Goal: Complete application form

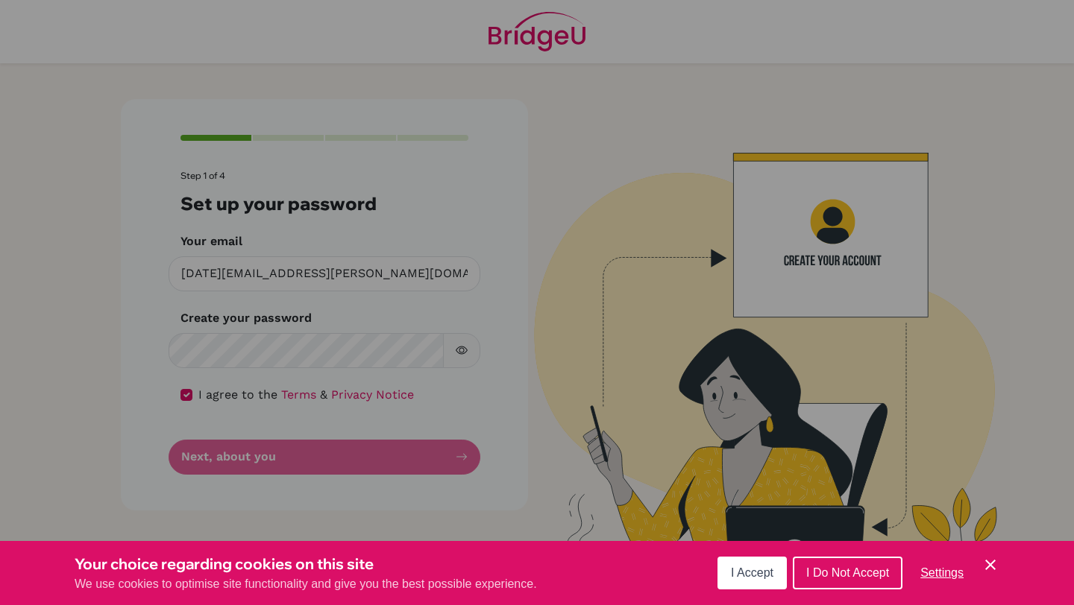
click at [766, 580] on button "I Accept" at bounding box center [751, 573] width 69 height 33
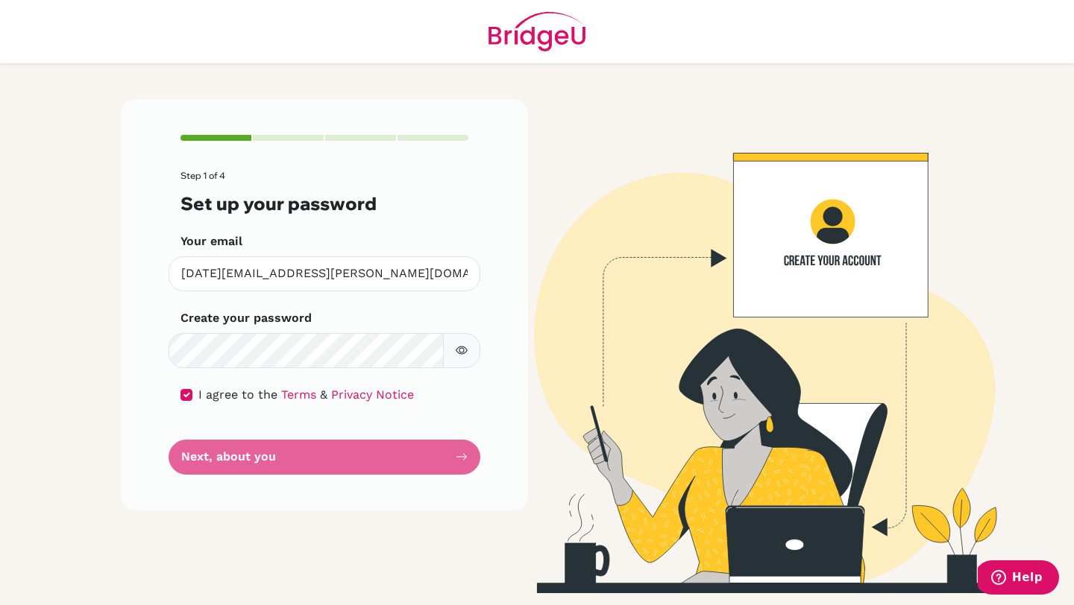
click at [460, 343] on button "button" at bounding box center [461, 350] width 37 height 35
click at [460, 342] on button "button" at bounding box center [461, 350] width 37 height 35
click at [392, 462] on form "Step 1 of 4 Set up your password Your email [DATE][EMAIL_ADDRESS][PERSON_NAME][…" at bounding box center [324, 323] width 288 height 304
click at [194, 394] on div "I agree to the Terms & Privacy Notice" at bounding box center [324, 395] width 288 height 18
click at [184, 394] on input "checkbox" at bounding box center [186, 395] width 12 height 12
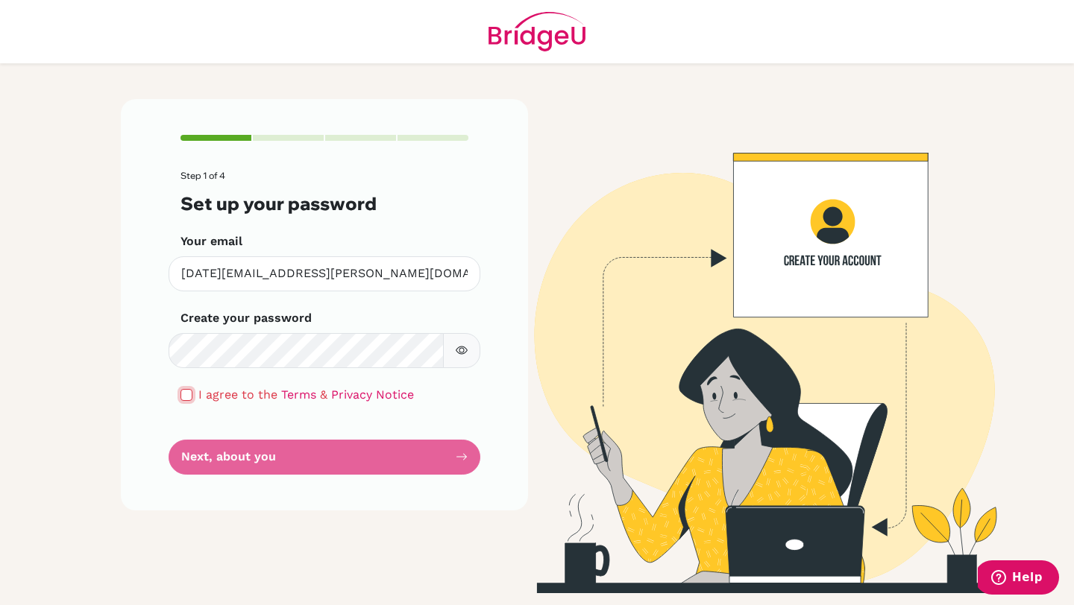
click at [187, 400] on input "checkbox" at bounding box center [186, 395] width 12 height 12
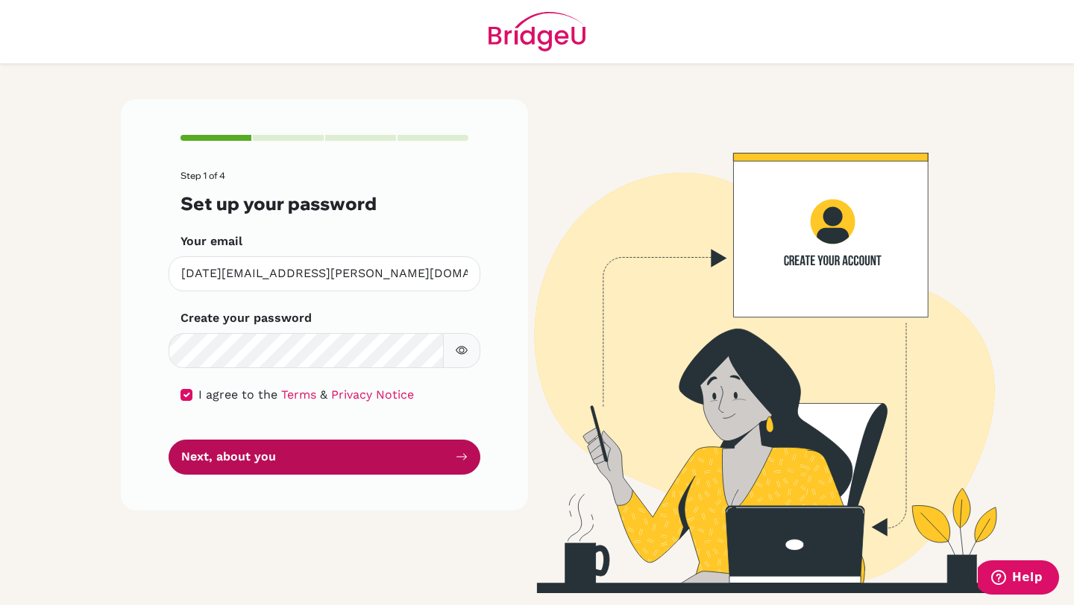
click at [248, 465] on button "Next, about you" at bounding box center [324, 457] width 312 height 35
click at [448, 461] on button "Next, about you" at bounding box center [324, 457] width 312 height 35
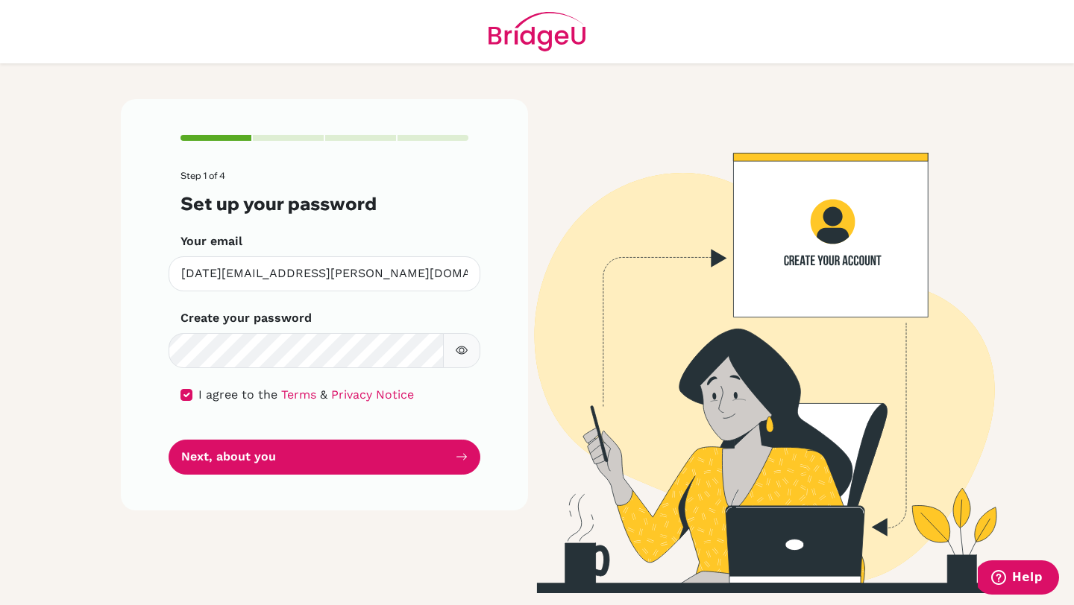
click at [176, 501] on div "Step 1 of 4 Set up your password Your email [DATE][EMAIL_ADDRESS][PERSON_NAME][…" at bounding box center [324, 305] width 407 height 412
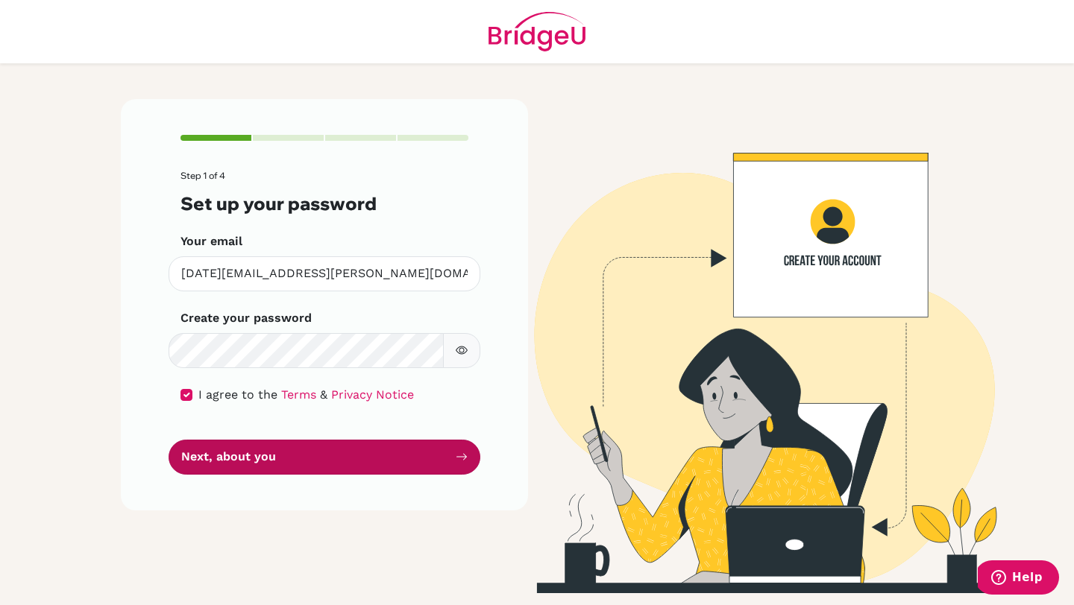
click at [276, 450] on button "Next, about you" at bounding box center [324, 457] width 312 height 35
click at [276, 453] on button "Next, about you" at bounding box center [324, 457] width 312 height 35
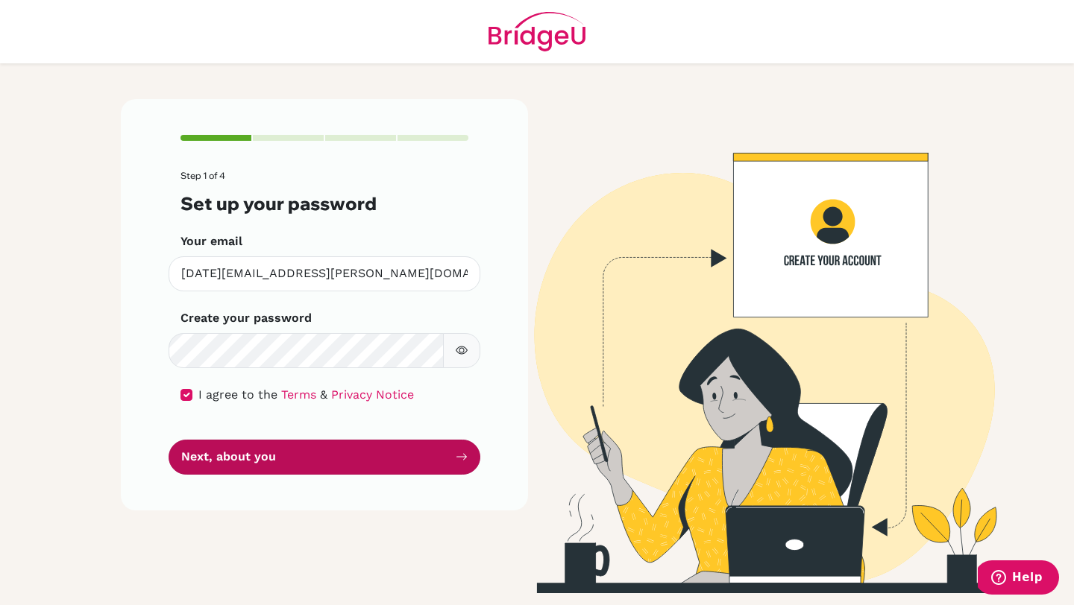
click at [276, 453] on button "Next, about you" at bounding box center [324, 457] width 312 height 35
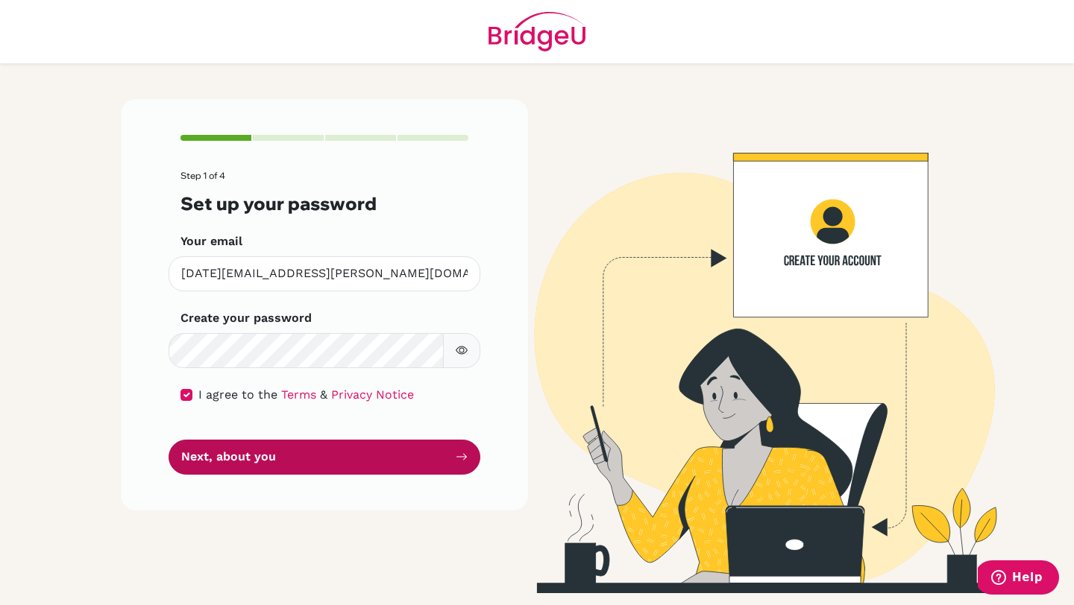
click at [414, 466] on button "Next, about you" at bounding box center [324, 457] width 312 height 35
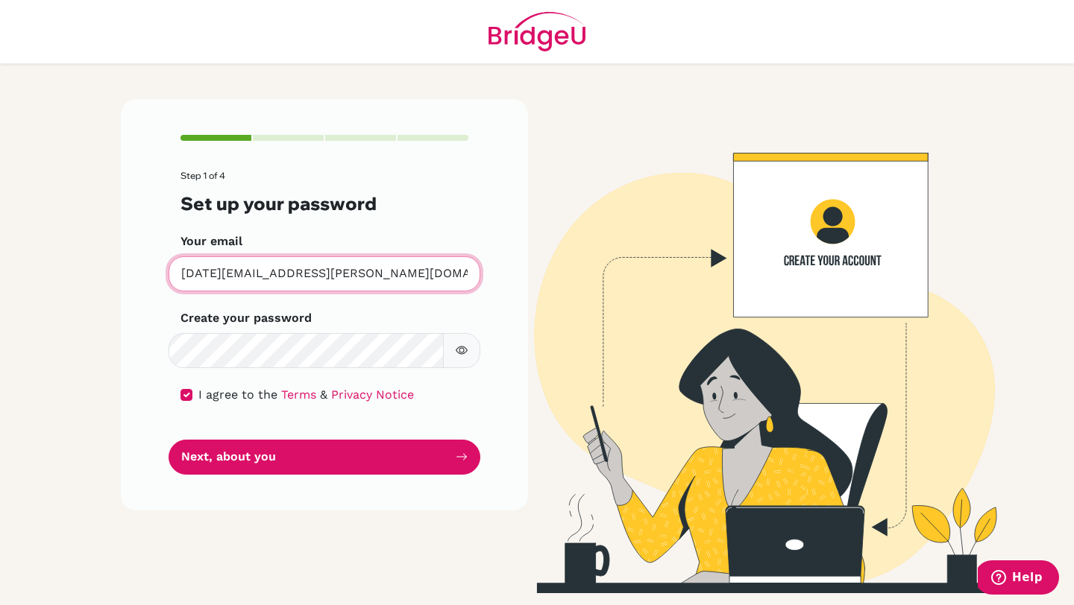
click at [368, 265] on input "[DATE][EMAIL_ADDRESS][PERSON_NAME][DOMAIN_NAME]" at bounding box center [324, 273] width 312 height 35
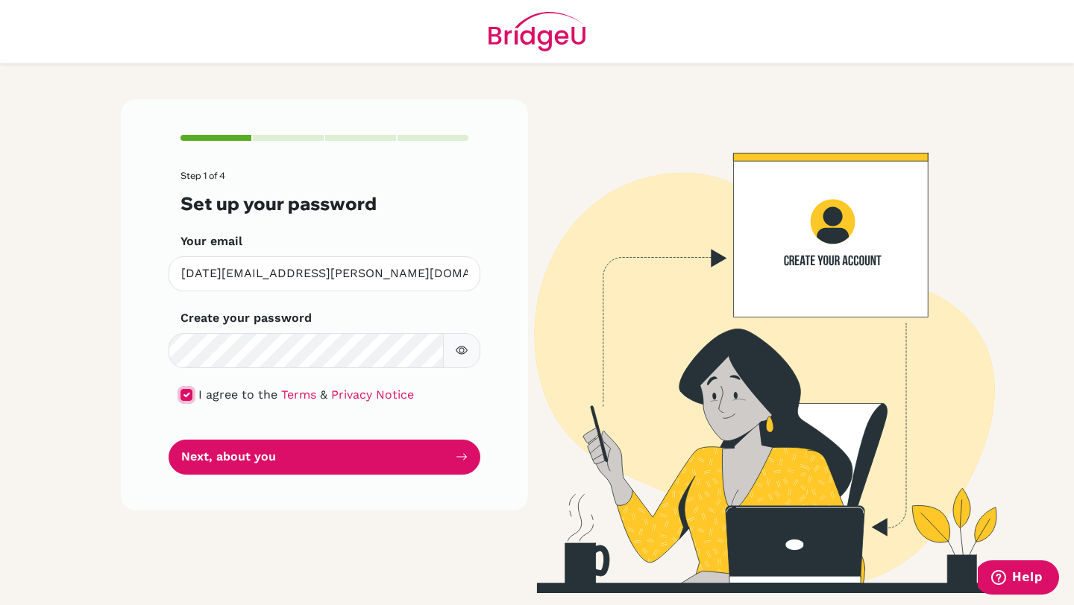
click at [188, 397] on input "checkbox" at bounding box center [186, 395] width 12 height 12
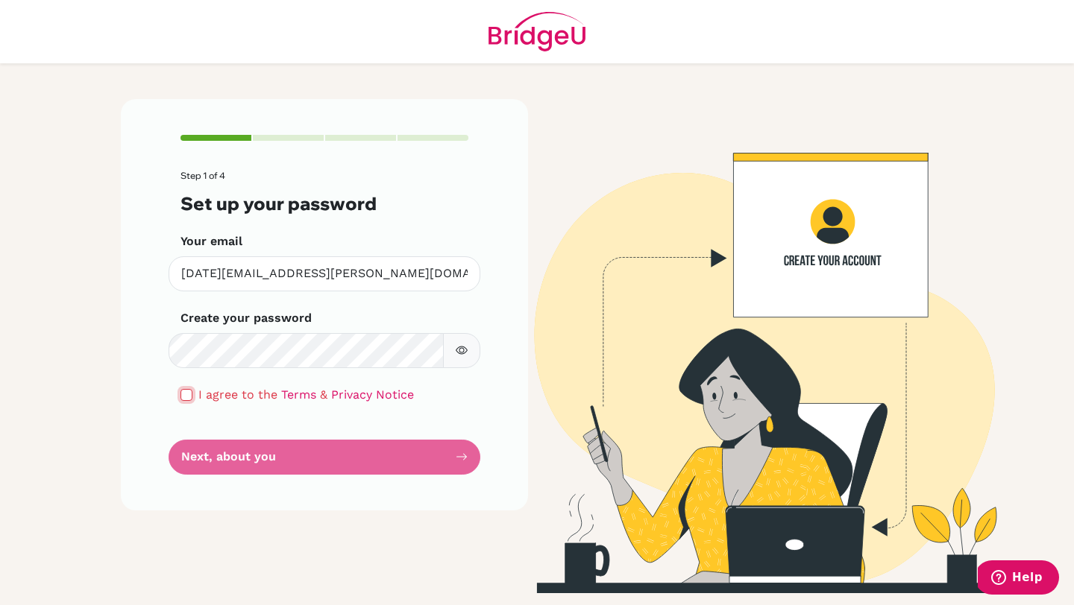
click at [188, 397] on input "checkbox" at bounding box center [186, 395] width 12 height 12
checkbox input "true"
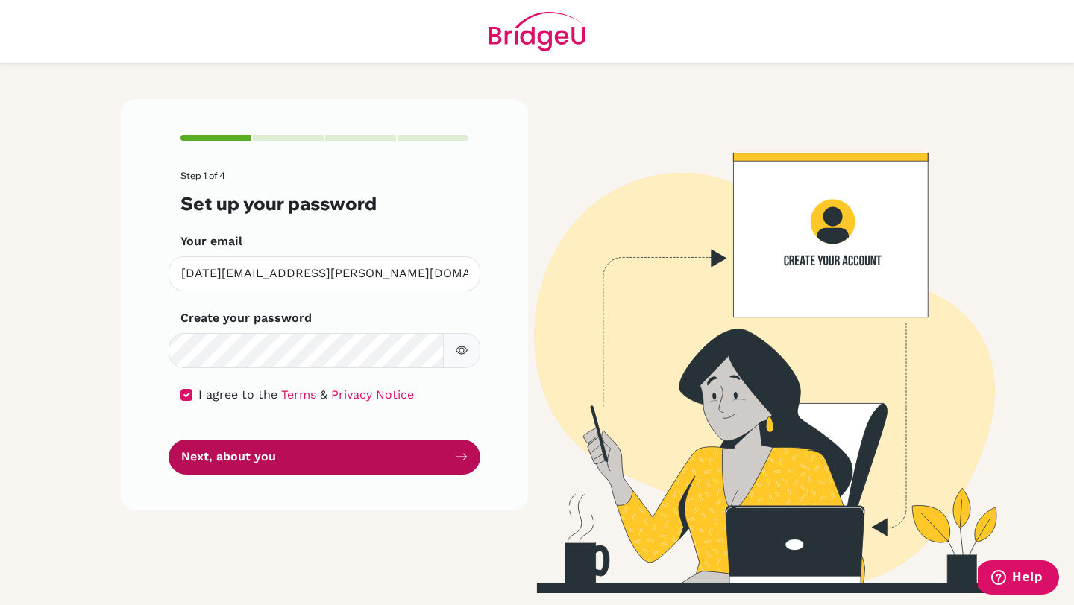
click at [465, 459] on icon "submit" at bounding box center [461, 457] width 12 height 12
click at [464, 459] on icon "submit" at bounding box center [461, 457] width 12 height 12
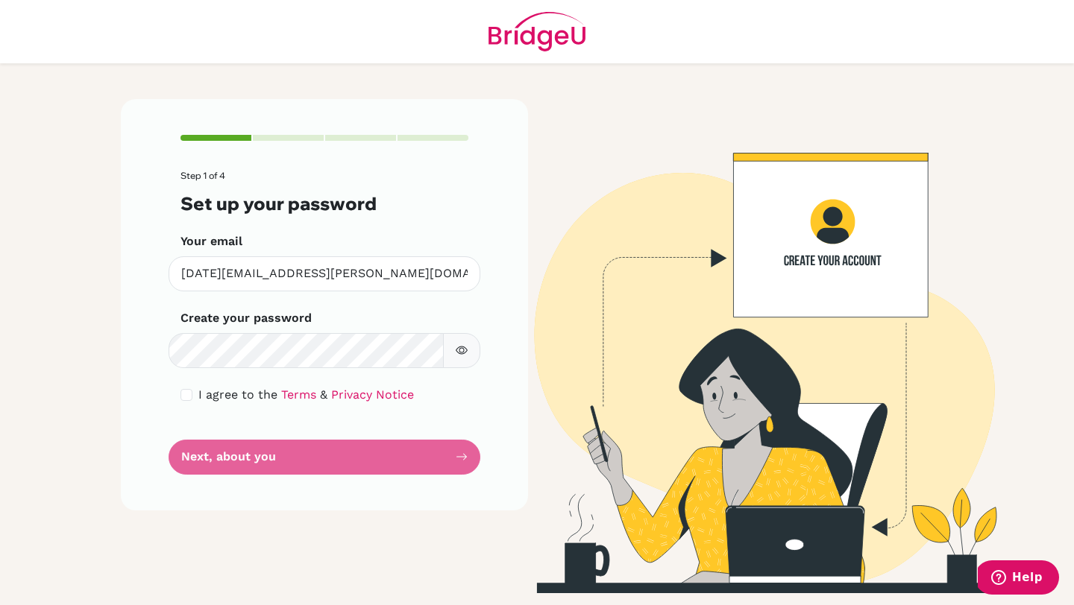
click at [195, 396] on div "I agree to the Terms & Privacy Notice" at bounding box center [324, 395] width 288 height 18
click at [187, 396] on input "checkbox" at bounding box center [186, 395] width 12 height 12
checkbox input "true"
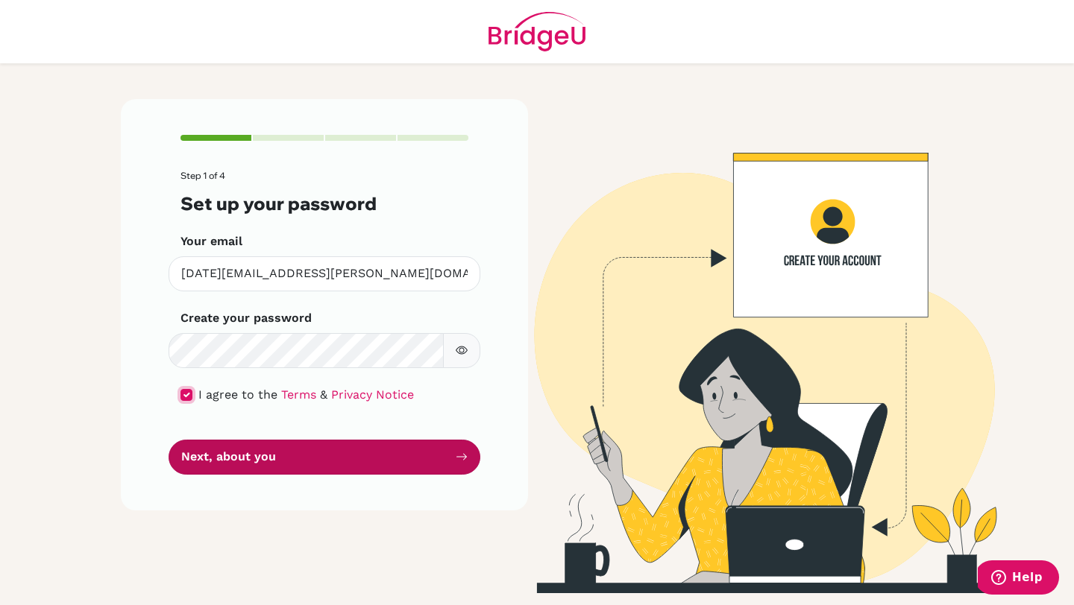
click at [168, 440] on button "Next, about you" at bounding box center [324, 457] width 312 height 35
